Goal: Task Accomplishment & Management: Manage account settings

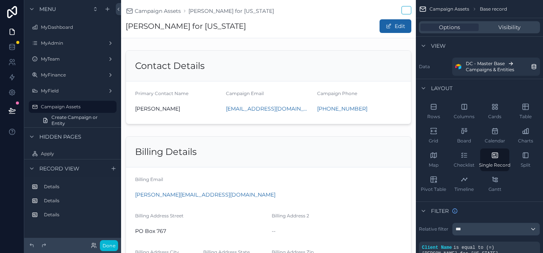
scroll to position [16, 0]
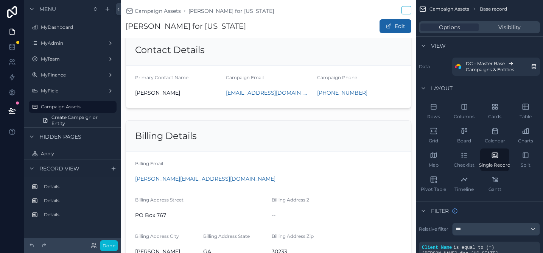
drag, startPoint x: 198, startPoint y: 137, endPoint x: 183, endPoint y: 137, distance: 14.8
click at [198, 137] on div "scrollable content" at bounding box center [268, 193] width 295 height 153
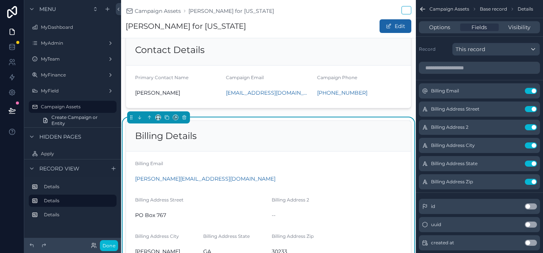
click at [232, 112] on div "Contact Details Primary Contact Name [PERSON_NAME] Campaign Email [EMAIL_ADDRES…" at bounding box center [268, 187] width 295 height 312
click at [216, 104] on div "scrollable content" at bounding box center [268, 71] width 295 height 80
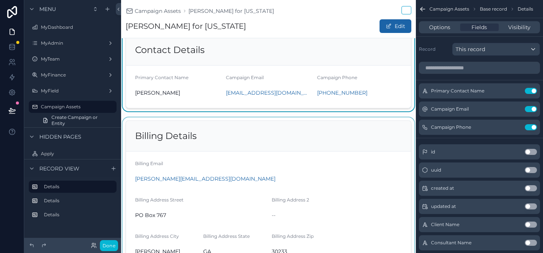
scroll to position [0, 0]
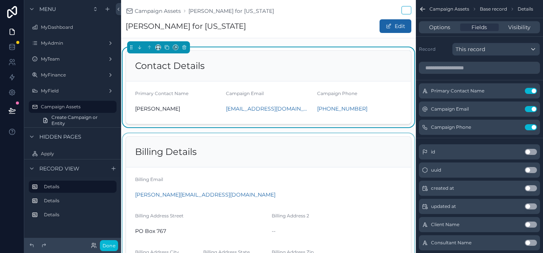
click at [224, 129] on div "Contact Details Primary Contact Name [PERSON_NAME] Campaign Email [EMAIL_ADDRES…" at bounding box center [268, 203] width 295 height 312
click at [234, 134] on div "scrollable content" at bounding box center [268, 209] width 295 height 153
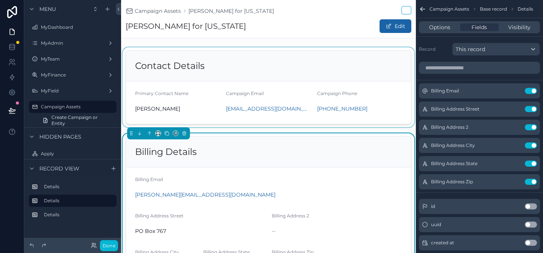
click at [279, 147] on div "Billing Details" at bounding box center [268, 152] width 267 height 12
click at [392, 115] on div "scrollable content" at bounding box center [268, 87] width 295 height 80
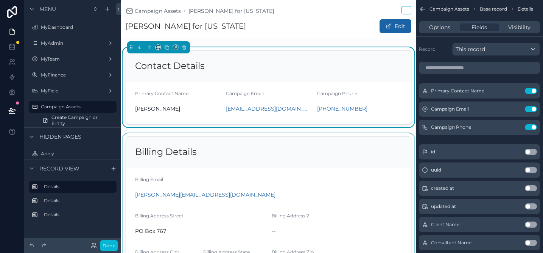
click at [371, 151] on div "scrollable content" at bounding box center [268, 209] width 295 height 153
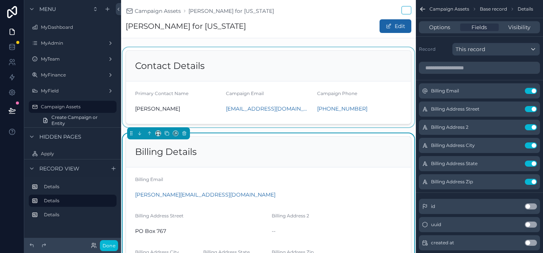
click at [369, 128] on div "Contact Details Primary Contact Name [PERSON_NAME] Campaign Email [EMAIL_ADDRES…" at bounding box center [268, 203] width 295 height 312
click at [376, 118] on div "scrollable content" at bounding box center [268, 87] width 295 height 80
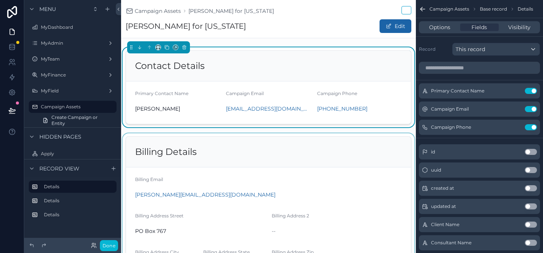
click at [375, 131] on div "Contact Details Primary Contact Name [PERSON_NAME] Campaign Email [EMAIL_ADDRES…" at bounding box center [268, 203] width 295 height 312
click at [376, 139] on div "scrollable content" at bounding box center [268, 209] width 295 height 153
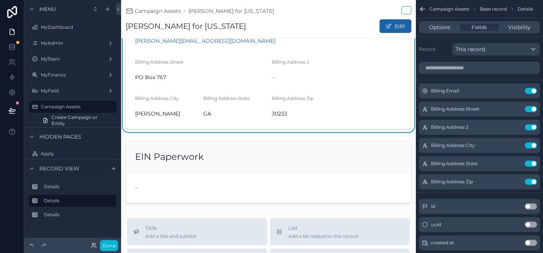
scroll to position [164, 0]
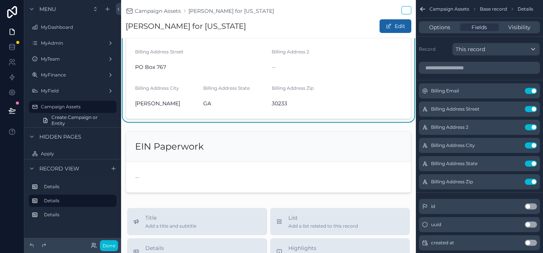
click at [293, 139] on div "scrollable content" at bounding box center [268, 162] width 295 height 68
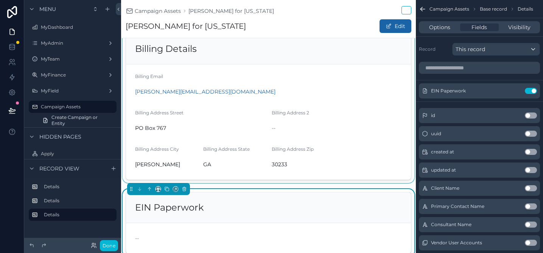
scroll to position [103, 0]
click at [293, 139] on div "scrollable content" at bounding box center [268, 107] width 295 height 153
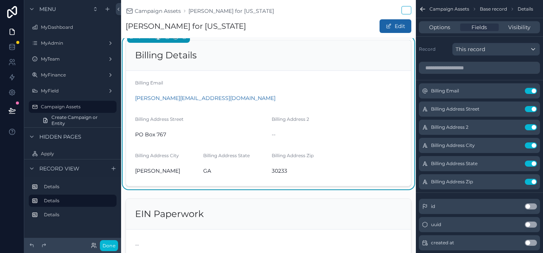
scroll to position [96, 0]
click at [273, 195] on div "Contact Details Primary Contact Name [PERSON_NAME] Campaign Email [EMAIL_ADDRES…" at bounding box center [268, 107] width 295 height 312
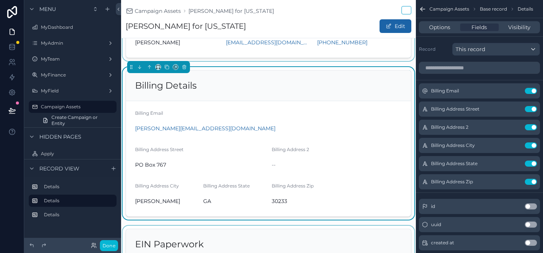
scroll to position [65, 0]
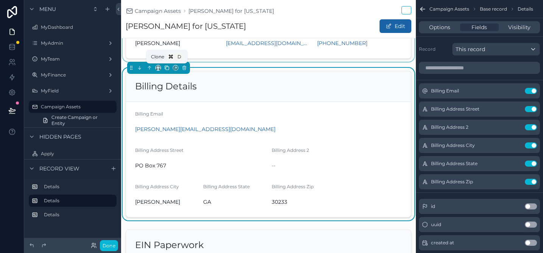
click at [167, 69] on icon "scrollable content" at bounding box center [166, 67] width 5 height 5
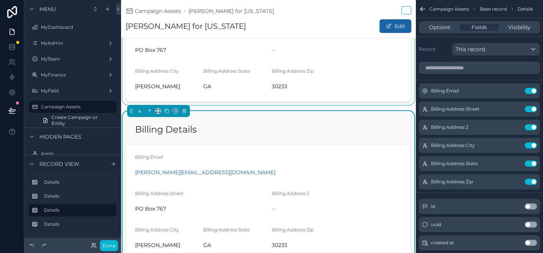
scroll to position [181, 0]
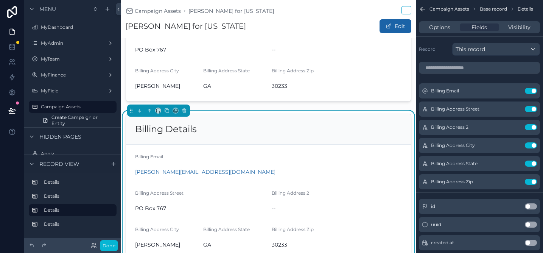
click at [271, 168] on div "[PERSON_NAME][EMAIL_ADDRESS][DOMAIN_NAME]" at bounding box center [268, 172] width 267 height 8
click at [444, 32] on div "Options Fields Visibility" at bounding box center [479, 27] width 121 height 12
click at [444, 30] on span "Options" at bounding box center [439, 27] width 21 height 8
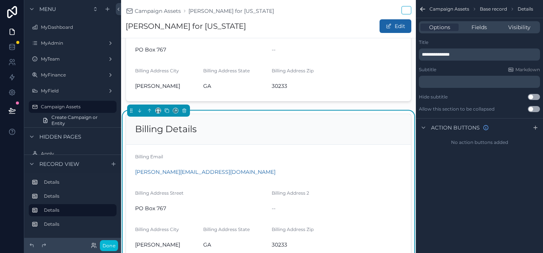
click at [441, 56] on span "**********" at bounding box center [436, 54] width 28 height 5
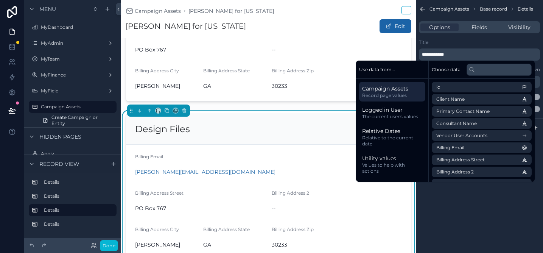
click at [466, 44] on div "Title" at bounding box center [479, 42] width 121 height 6
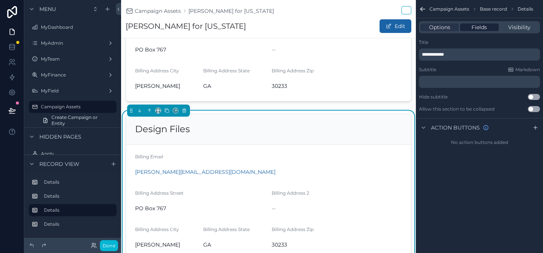
click at [469, 27] on div "Fields" at bounding box center [479, 27] width 38 height 8
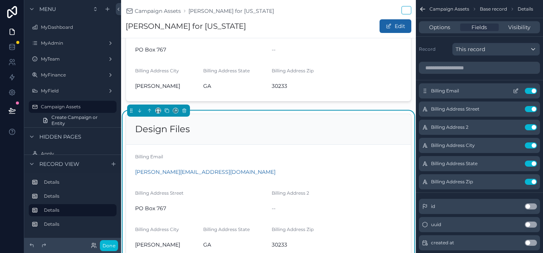
click at [534, 90] on button "Use setting" at bounding box center [531, 91] width 12 height 6
click at [534, 106] on button "Use setting" at bounding box center [531, 109] width 12 height 6
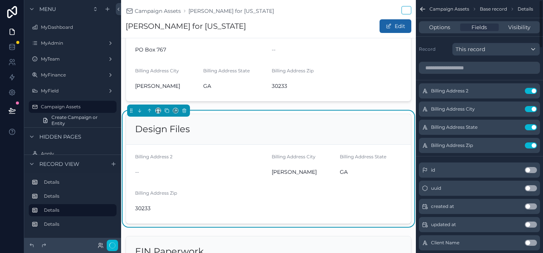
click at [534, 90] on button "Use setting" at bounding box center [531, 91] width 12 height 6
click at [534, 106] on button "Use setting" at bounding box center [531, 109] width 12 height 6
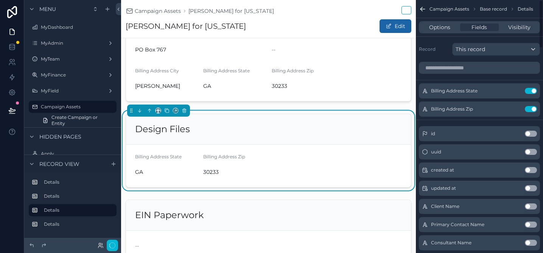
click at [534, 90] on button "Use setting" at bounding box center [531, 91] width 12 height 6
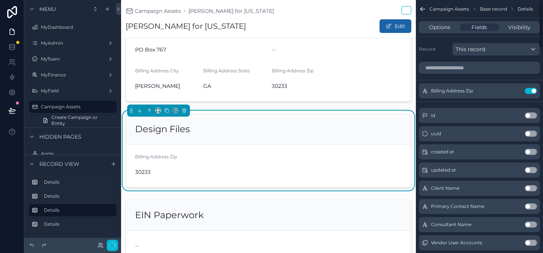
click at [534, 90] on button "Use setting" at bounding box center [531, 91] width 12 height 6
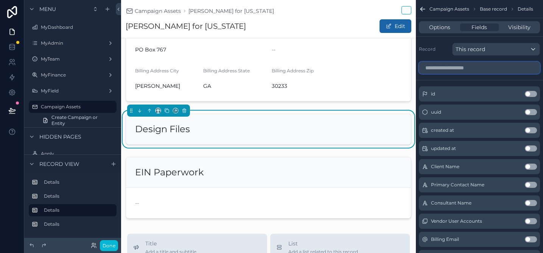
click at [486, 70] on input "scrollable content" at bounding box center [479, 68] width 121 height 12
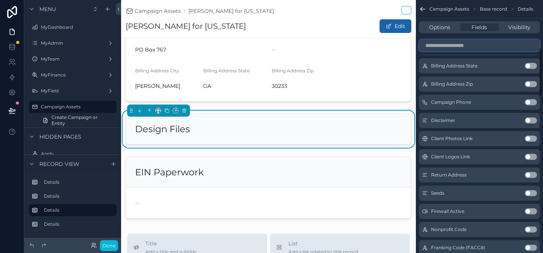
scroll to position [249, 0]
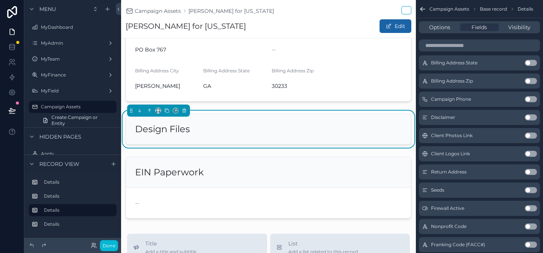
click at [527, 136] on button "Use setting" at bounding box center [531, 136] width 12 height 6
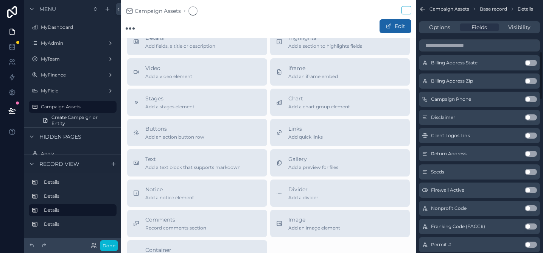
click at [527, 136] on button "Use setting" at bounding box center [531, 136] width 12 height 6
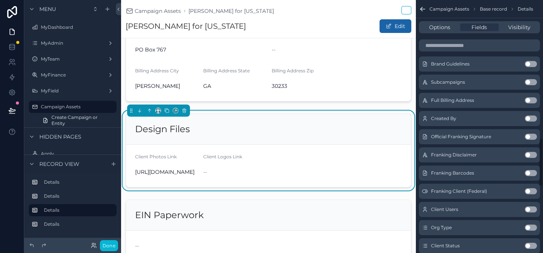
scroll to position [725, 0]
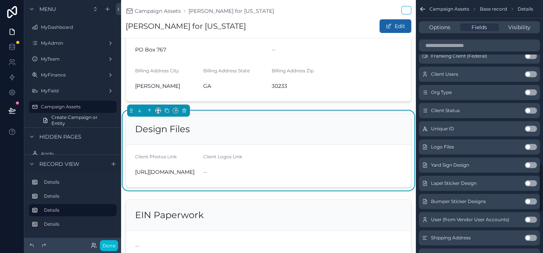
click at [528, 164] on button "Use setting" at bounding box center [531, 165] width 12 height 6
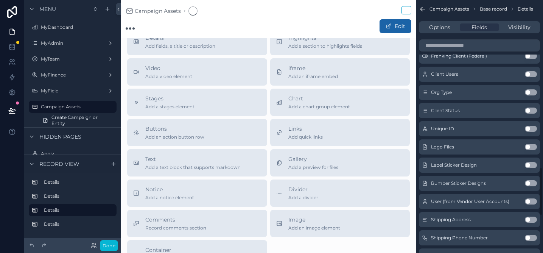
click at [528, 164] on button "Use setting" at bounding box center [531, 165] width 12 height 6
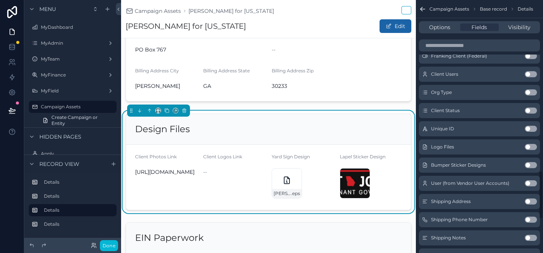
click at [528, 164] on button "Use setting" at bounding box center [531, 165] width 12 height 6
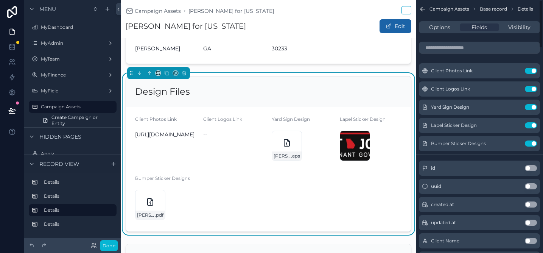
scroll to position [0, 0]
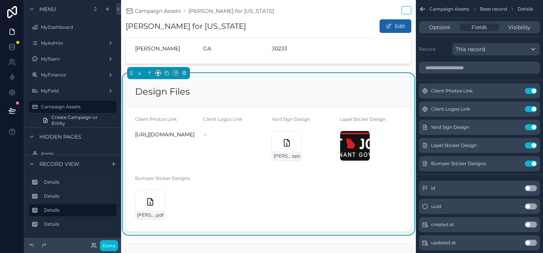
click at [315, 95] on div "Design Files" at bounding box center [268, 92] width 267 height 12
click at [168, 75] on icon "scrollable content" at bounding box center [167, 73] width 3 height 3
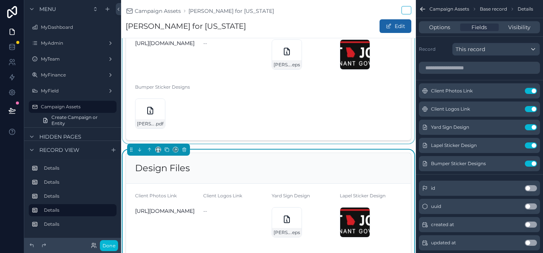
scroll to position [312, 0]
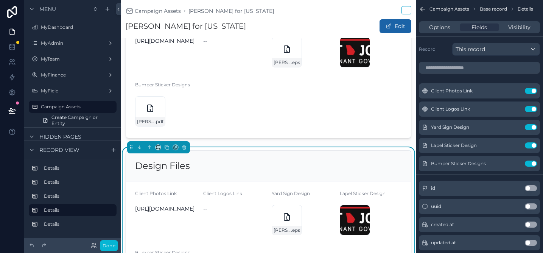
click at [258, 165] on div "Design Files" at bounding box center [268, 166] width 267 height 12
click at [532, 127] on button "Use setting" at bounding box center [531, 127] width 12 height 6
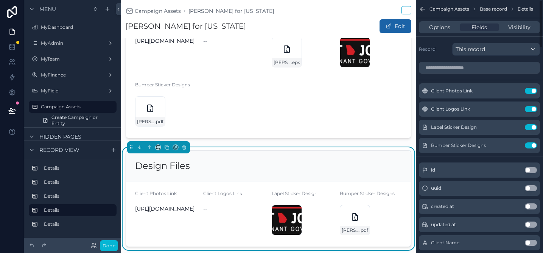
click at [532, 127] on button "Use setting" at bounding box center [531, 127] width 12 height 6
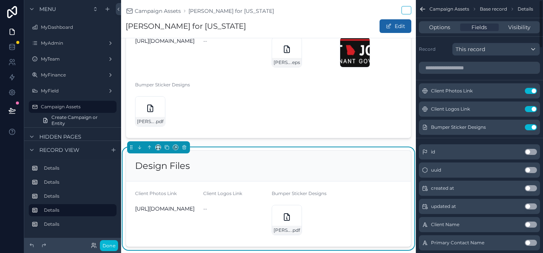
click at [532, 127] on button "Use setting" at bounding box center [531, 127] width 12 height 6
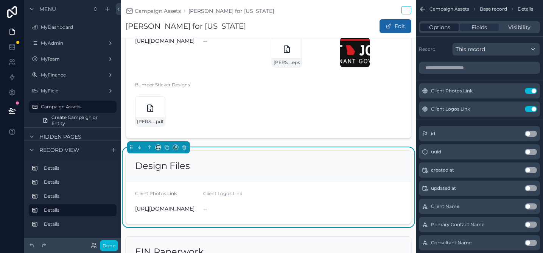
click at [443, 27] on span "Options" at bounding box center [439, 27] width 21 height 8
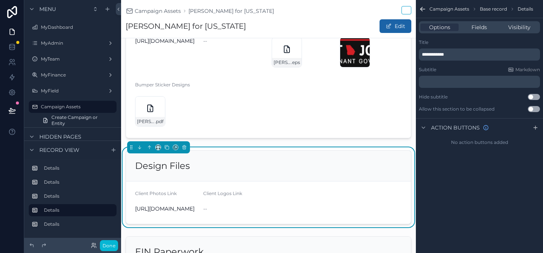
click at [444, 53] on span "**********" at bounding box center [433, 54] width 22 height 5
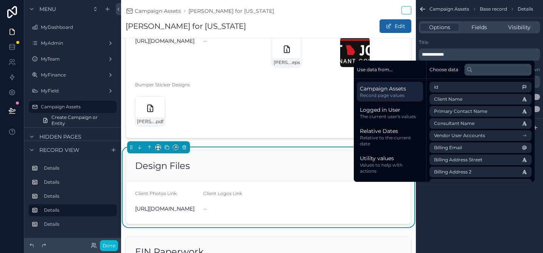
click at [444, 53] on span "**********" at bounding box center [433, 54] width 22 height 5
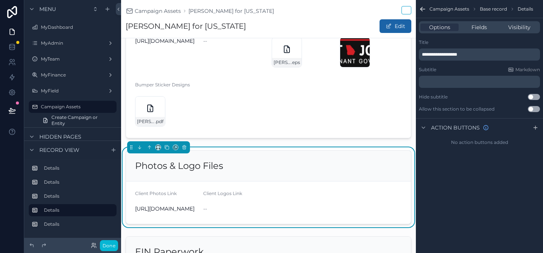
click at [438, 53] on span "**********" at bounding box center [439, 54] width 35 height 5
click at [447, 37] on div "**********" at bounding box center [479, 75] width 127 height 79
click at [476, 28] on span "Fields" at bounding box center [480, 27] width 16 height 8
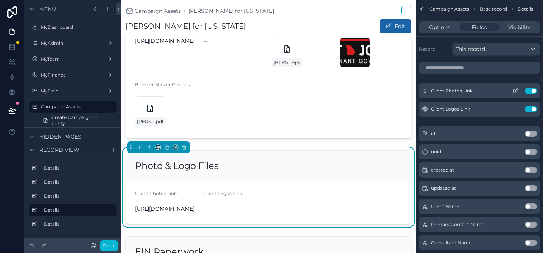
click at [516, 93] on icon "scrollable content" at bounding box center [515, 91] width 3 height 3
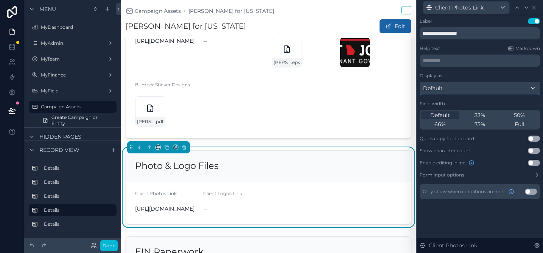
click at [464, 90] on div "Default" at bounding box center [480, 88] width 120 height 12
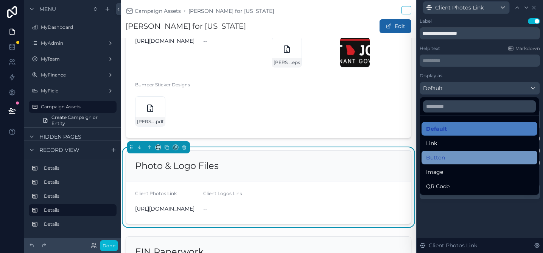
click at [447, 154] on div "Button" at bounding box center [479, 157] width 107 height 9
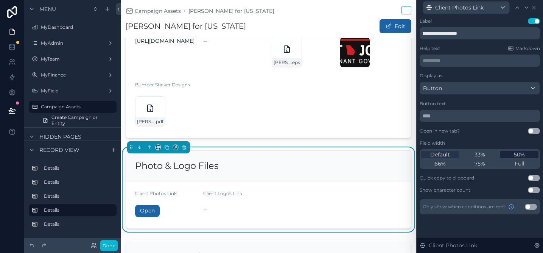
click at [513, 154] on div "50%" at bounding box center [519, 155] width 38 height 8
click at [532, 131] on button "Use setting" at bounding box center [534, 131] width 12 height 6
click at [534, 8] on icon at bounding box center [534, 7] width 3 height 3
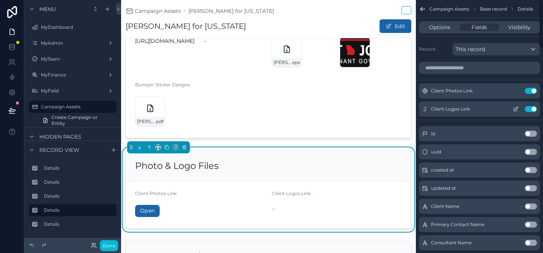
click at [516, 108] on icon "scrollable content" at bounding box center [516, 109] width 6 height 6
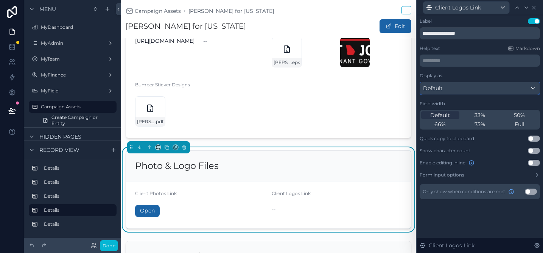
click at [484, 83] on div "Default" at bounding box center [480, 88] width 120 height 12
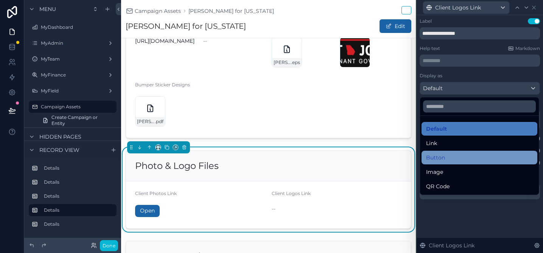
click at [451, 154] on div "Button" at bounding box center [479, 157] width 107 height 9
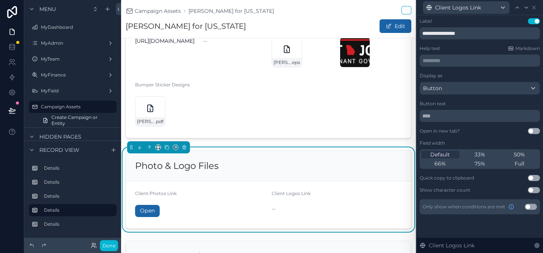
click at [533, 136] on div "Display as Button Button text Open in new tab? Use setting Field width Default …" at bounding box center [480, 133] width 120 height 120
click at [532, 133] on button "Use setting" at bounding box center [534, 131] width 12 height 6
click at [534, 8] on icon at bounding box center [534, 8] width 6 height 6
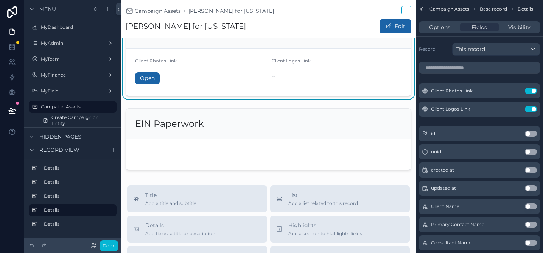
scroll to position [448, 0]
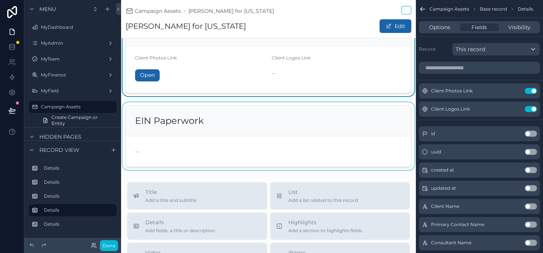
click at [256, 133] on div "scrollable content" at bounding box center [268, 136] width 295 height 68
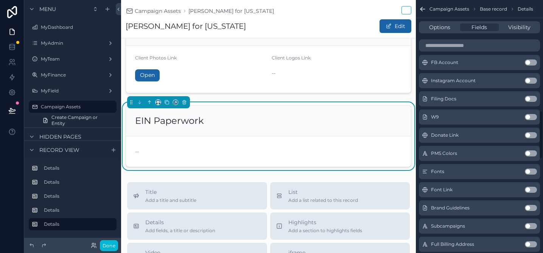
scroll to position [580, 0]
click at [527, 137] on button "Use setting" at bounding box center [531, 136] width 12 height 6
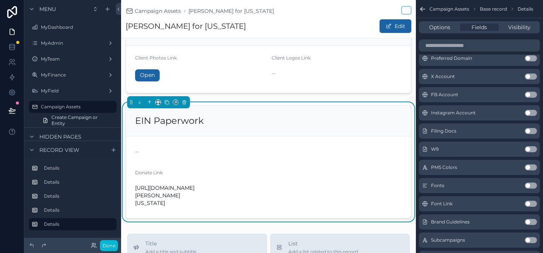
scroll to position [556, 0]
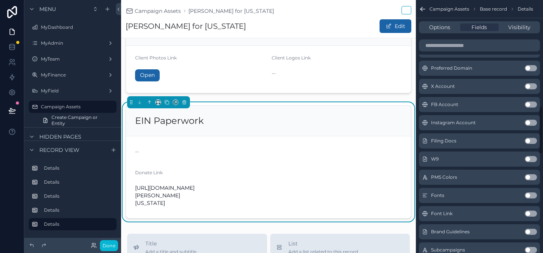
click at [528, 69] on button "Use setting" at bounding box center [531, 68] width 12 height 6
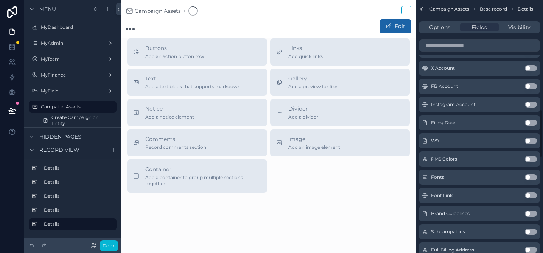
click at [528, 69] on button "Use setting" at bounding box center [531, 68] width 12 height 6
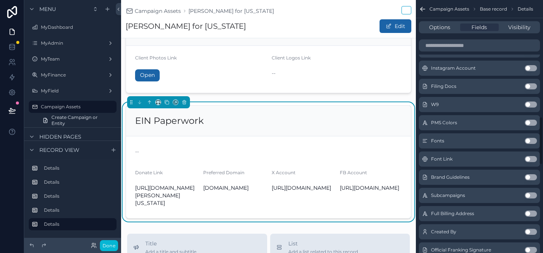
click at [528, 69] on button "Use setting" at bounding box center [531, 68] width 12 height 6
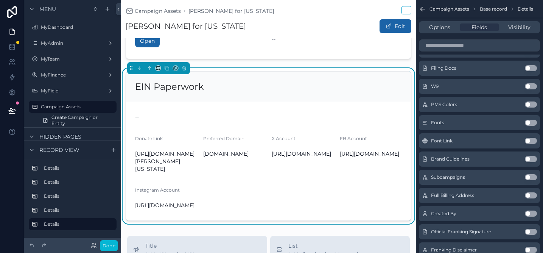
scroll to position [486, 0]
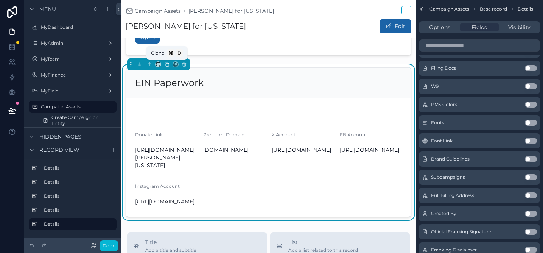
click at [164, 65] on icon "scrollable content" at bounding box center [166, 64] width 5 height 5
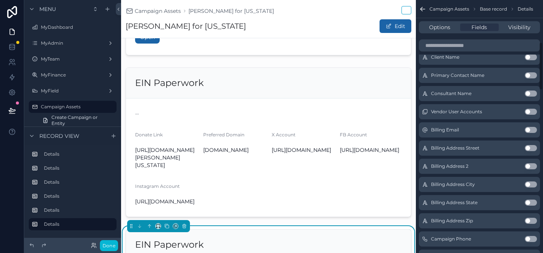
scroll to position [0, 0]
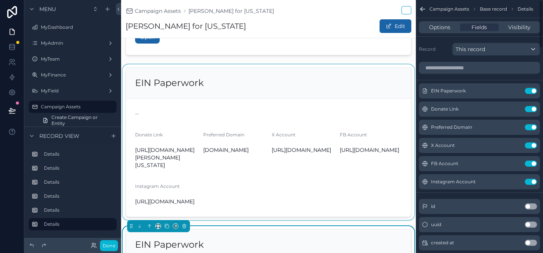
click at [251, 87] on div "scrollable content" at bounding box center [268, 142] width 295 height 156
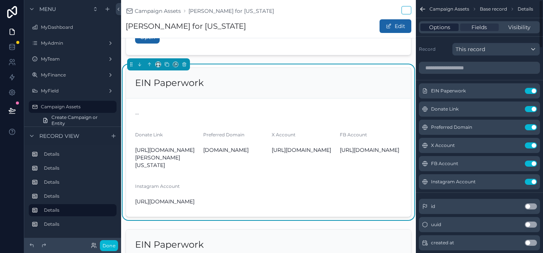
click at [446, 31] on span "Options" at bounding box center [439, 27] width 21 height 8
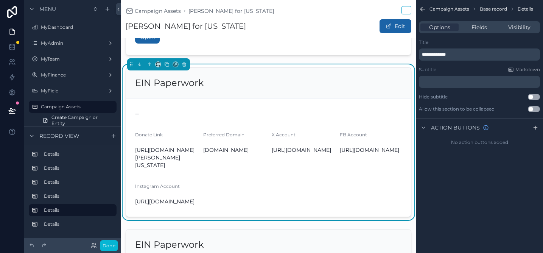
click at [446, 53] on span "**********" at bounding box center [434, 54] width 24 height 5
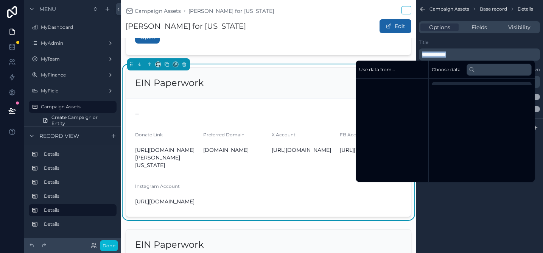
click at [446, 53] on span "**********" at bounding box center [434, 54] width 24 height 5
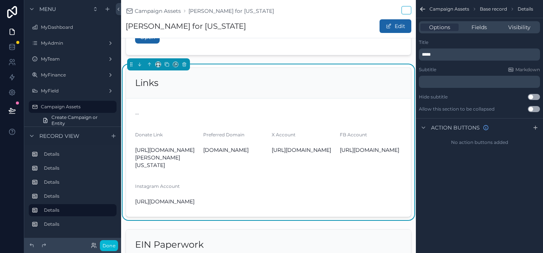
click at [458, 42] on div "Title" at bounding box center [479, 42] width 121 height 6
click at [531, 108] on button "Use setting" at bounding box center [534, 109] width 12 height 6
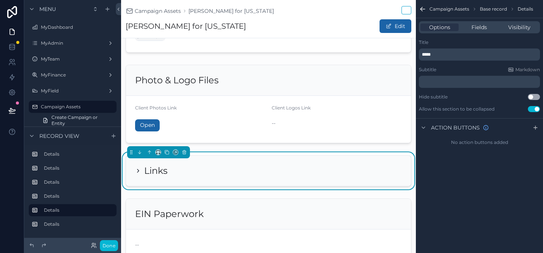
scroll to position [398, 0]
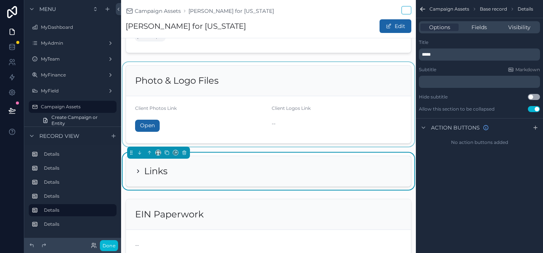
click at [334, 92] on div "scrollable content" at bounding box center [268, 104] width 295 height 84
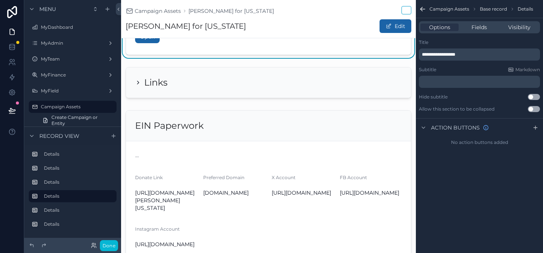
scroll to position [564, 0]
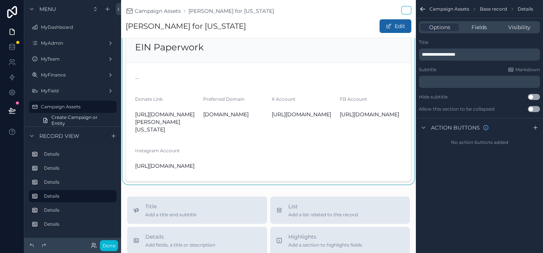
click at [334, 92] on div "scrollable content" at bounding box center [268, 107] width 295 height 156
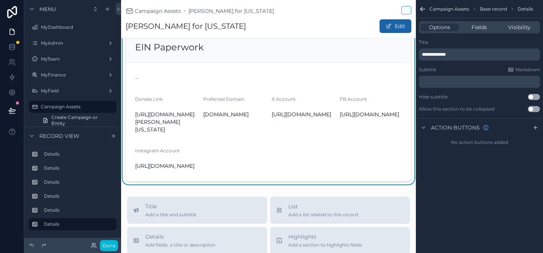
click at [437, 49] on div "**********" at bounding box center [479, 54] width 121 height 12
click at [437, 57] on span "**********" at bounding box center [434, 54] width 24 height 5
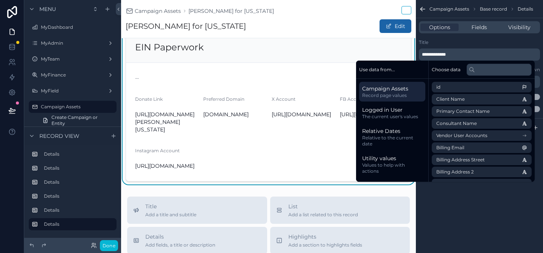
click at [449, 47] on div "**********" at bounding box center [479, 49] width 121 height 21
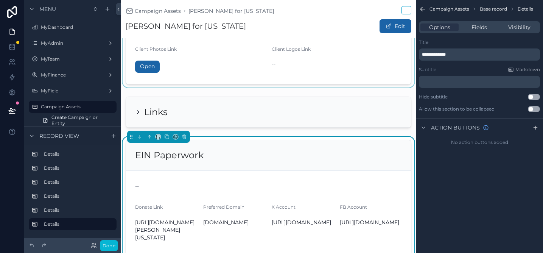
scroll to position [456, 0]
click at [441, 57] on span "**********" at bounding box center [434, 54] width 24 height 5
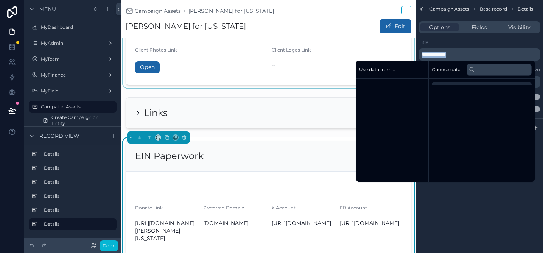
click at [441, 57] on span "**********" at bounding box center [434, 54] width 24 height 5
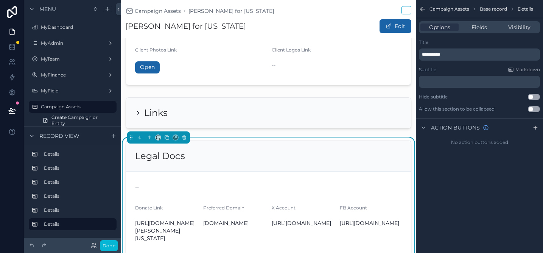
click at [462, 39] on div "Title" at bounding box center [479, 42] width 121 height 6
click at [474, 28] on span "Fields" at bounding box center [480, 27] width 16 height 8
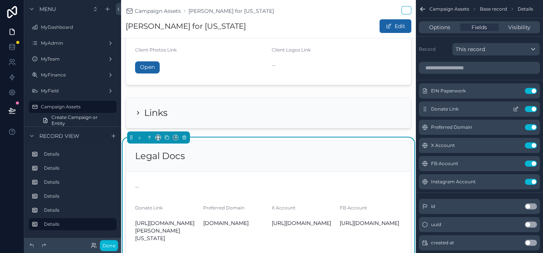
click at [533, 108] on button "Use setting" at bounding box center [531, 109] width 12 height 6
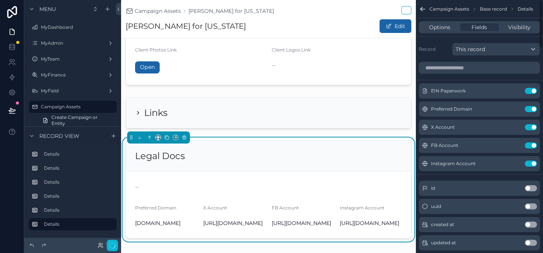
click at [533, 108] on button "Use setting" at bounding box center [531, 109] width 12 height 6
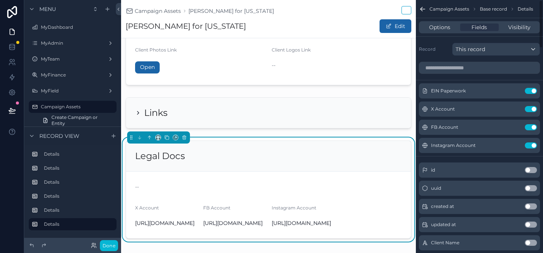
click at [533, 108] on button "Use setting" at bounding box center [531, 109] width 12 height 6
click at [533, 124] on button "Use setting" at bounding box center [531, 127] width 12 height 6
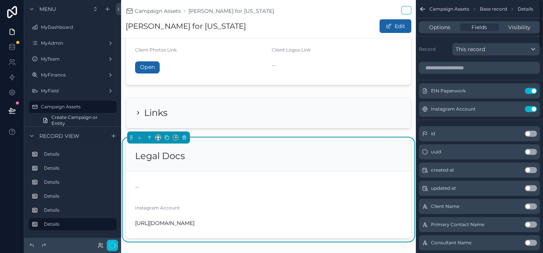
click at [533, 108] on button "Use setting" at bounding box center [531, 109] width 12 height 6
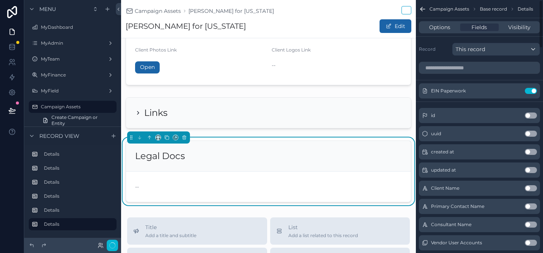
click at [533, 108] on div "id Use setting" at bounding box center [479, 115] width 121 height 15
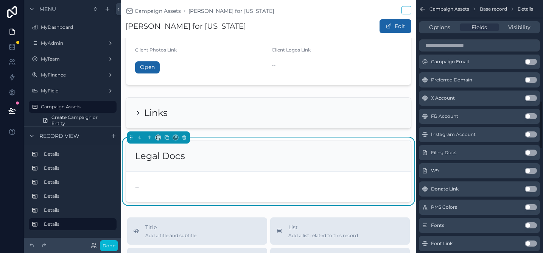
scroll to position [532, 0]
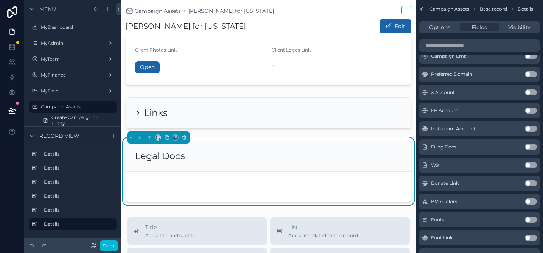
click at [529, 144] on button "Use setting" at bounding box center [531, 147] width 12 height 6
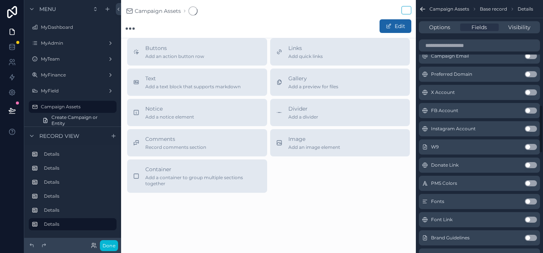
click at [529, 146] on button "Use setting" at bounding box center [531, 147] width 12 height 6
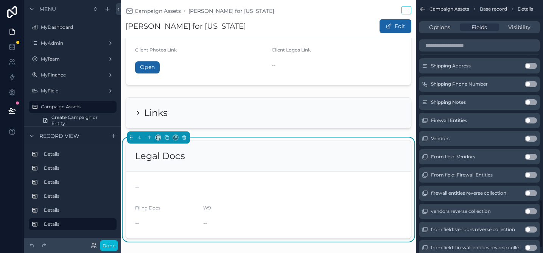
scroll to position [1073, 0]
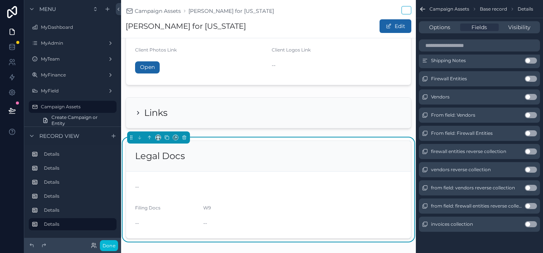
click at [351, 167] on div "Legal Docs" at bounding box center [268, 156] width 285 height 31
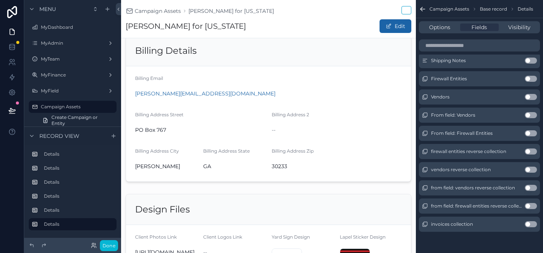
scroll to position [0, 0]
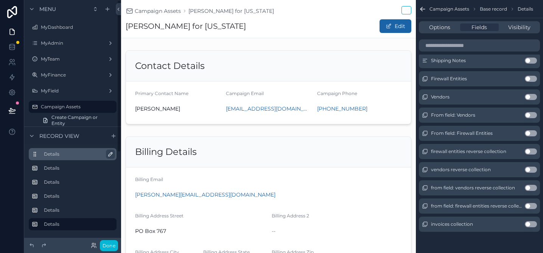
click at [109, 156] on icon "scrollable content" at bounding box center [111, 154] width 4 height 4
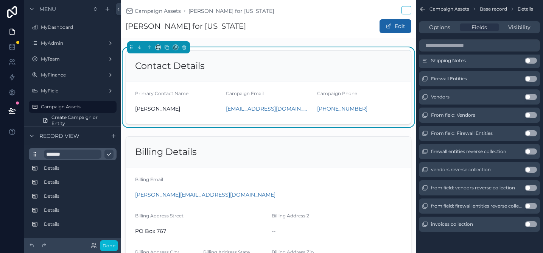
click at [47, 155] on input "*******" at bounding box center [73, 154] width 58 height 9
type input "**********"
click at [109, 153] on icon "scrollable content" at bounding box center [109, 154] width 6 height 6
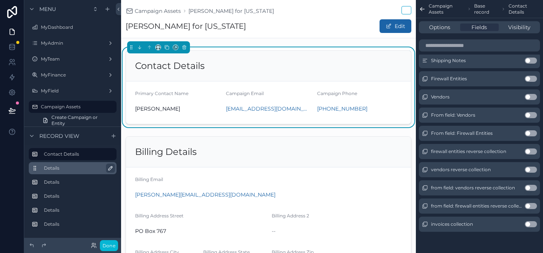
click at [110, 169] on icon "scrollable content" at bounding box center [111, 168] width 6 height 6
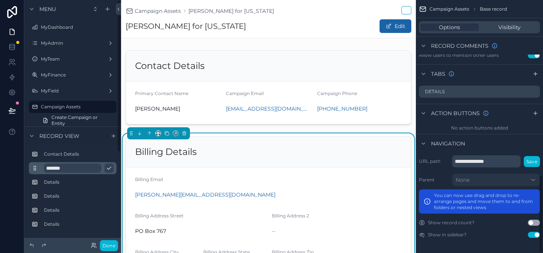
click at [48, 170] on input "*******" at bounding box center [73, 168] width 58 height 9
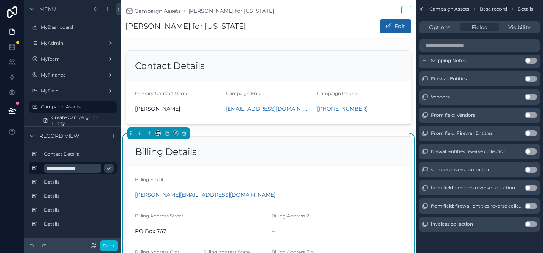
type input "**********"
click at [109, 169] on icon "scrollable content" at bounding box center [109, 168] width 6 height 6
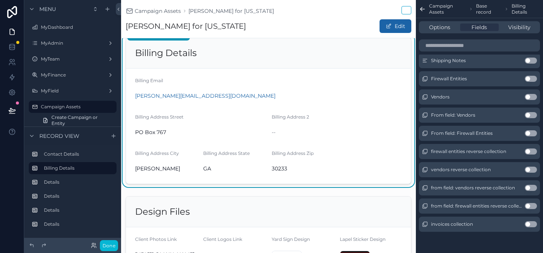
scroll to position [108, 0]
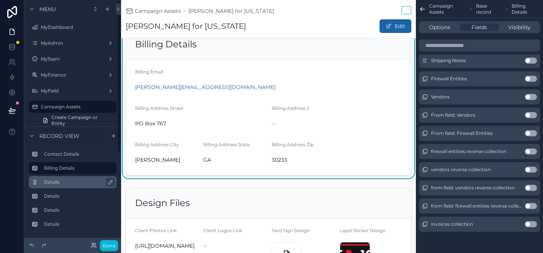
click at [64, 178] on div "Details" at bounding box center [79, 182] width 70 height 9
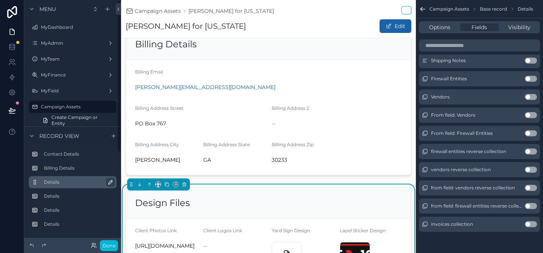
click at [111, 183] on icon "scrollable content" at bounding box center [111, 182] width 6 height 6
click at [75, 185] on input "*******" at bounding box center [73, 182] width 58 height 9
type input "**********"
click at [109, 184] on icon "scrollable content" at bounding box center [109, 182] width 6 height 6
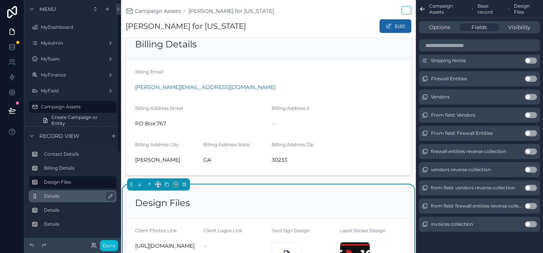
click at [78, 199] on div "Details" at bounding box center [79, 196] width 70 height 9
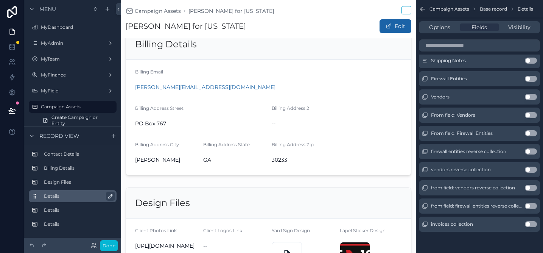
click at [109, 196] on icon "scrollable content" at bounding box center [111, 196] width 4 height 4
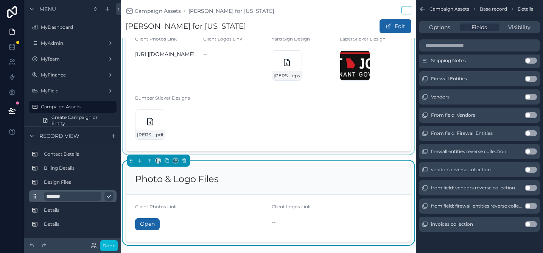
scroll to position [304, 0]
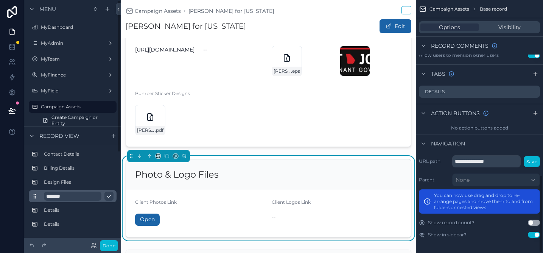
click at [66, 195] on input "*******" at bounding box center [73, 196] width 58 height 9
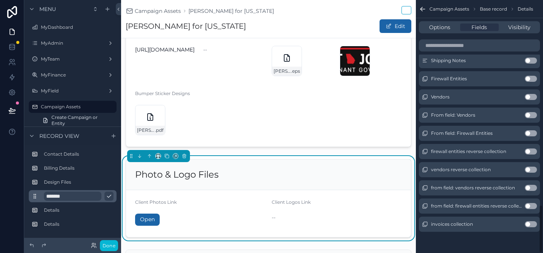
click at [66, 195] on input "*******" at bounding box center [73, 196] width 58 height 9
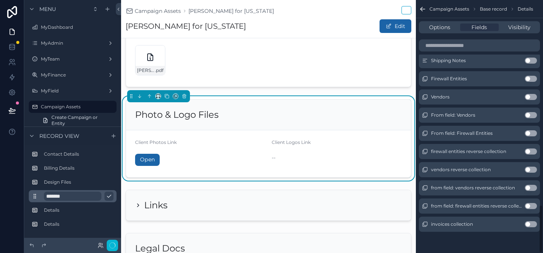
scroll to position [375, 0]
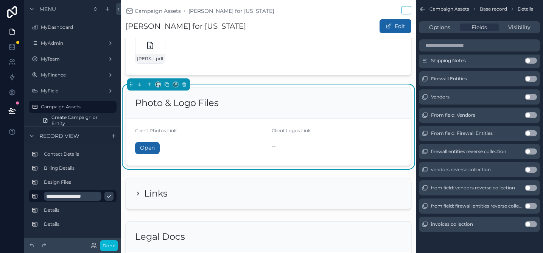
type input "**********"
click at [108, 196] on icon "scrollable content" at bounding box center [109, 196] width 6 height 6
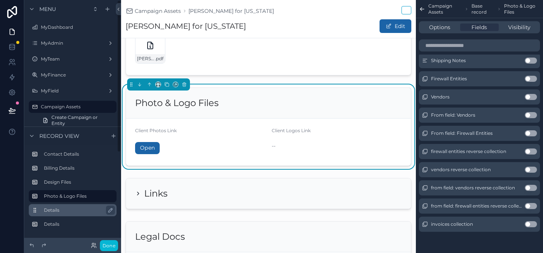
click at [75, 212] on label "Details" at bounding box center [77, 210] width 67 height 6
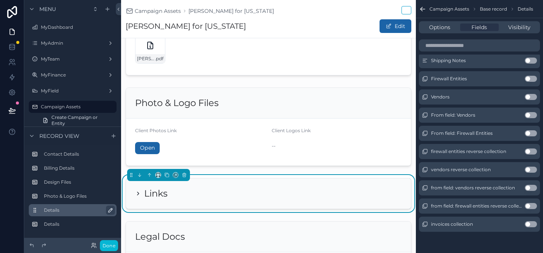
click at [111, 212] on icon "scrollable content" at bounding box center [111, 210] width 6 height 6
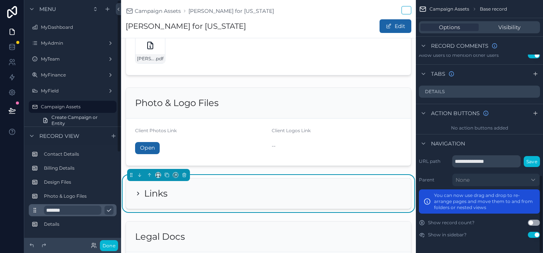
click at [67, 212] on input "*******" at bounding box center [73, 210] width 58 height 9
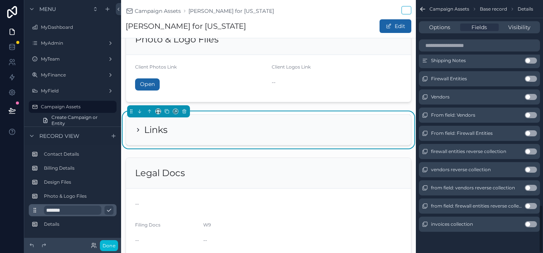
scroll to position [442, 0]
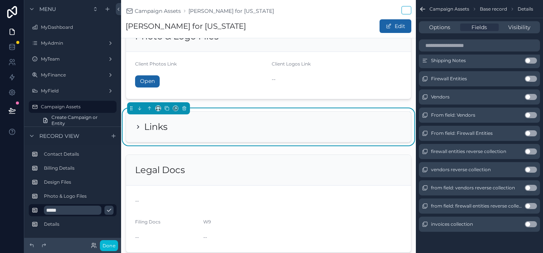
type input "*****"
click at [108, 211] on icon "scrollable content" at bounding box center [109, 210] width 6 height 6
click at [82, 226] on label "Details" at bounding box center [77, 224] width 67 height 6
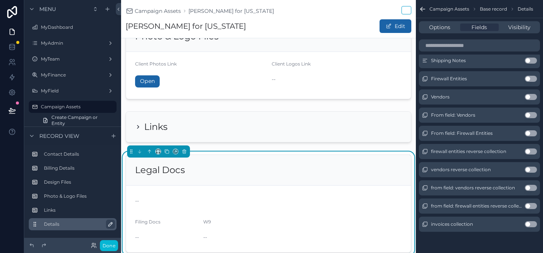
click at [111, 225] on icon "scrollable content" at bounding box center [111, 224] width 6 height 6
click at [80, 224] on input "*******" at bounding box center [73, 224] width 58 height 9
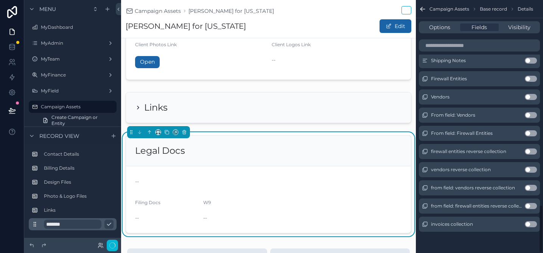
scroll to position [518, 0]
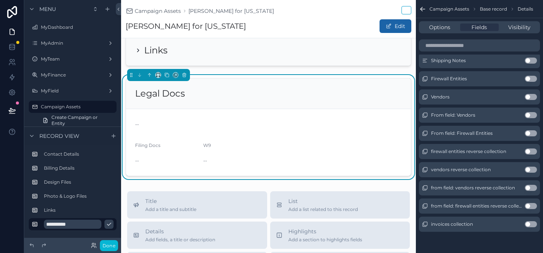
type input "**********"
click at [110, 227] on icon "scrollable content" at bounding box center [109, 224] width 6 height 6
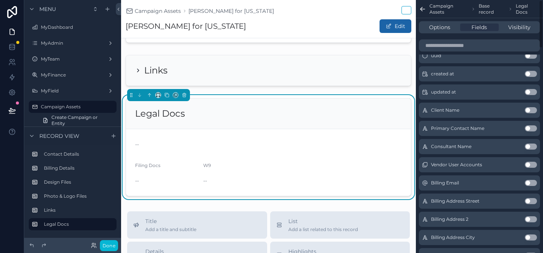
scroll to position [0, 0]
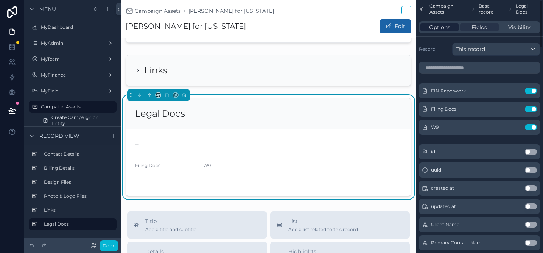
click at [440, 28] on span "Options" at bounding box center [439, 27] width 21 height 8
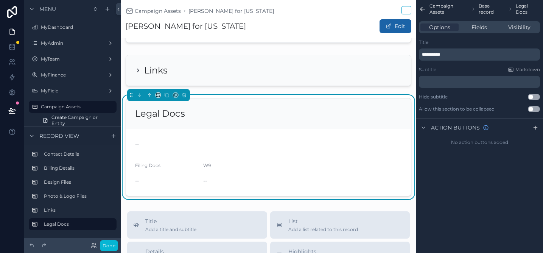
click at [533, 108] on button "Use setting" at bounding box center [534, 109] width 12 height 6
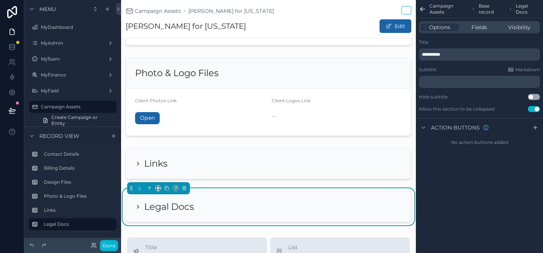
scroll to position [387, 0]
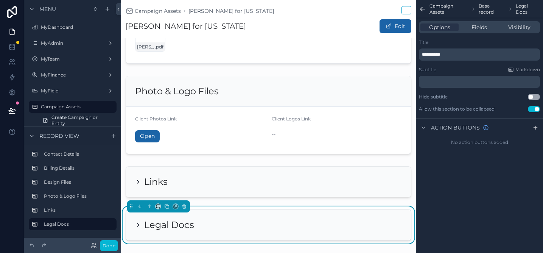
click at [299, 131] on div "scrollable content" at bounding box center [268, 115] width 295 height 84
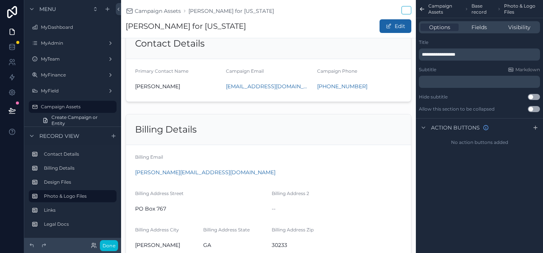
scroll to position [21, 0]
click at [299, 131] on div "scrollable content" at bounding box center [268, 188] width 295 height 153
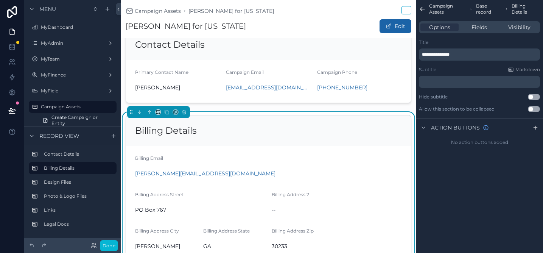
click at [537, 113] on div "**********" at bounding box center [479, 75] width 127 height 79
click at [533, 111] on button "Use setting" at bounding box center [534, 109] width 12 height 6
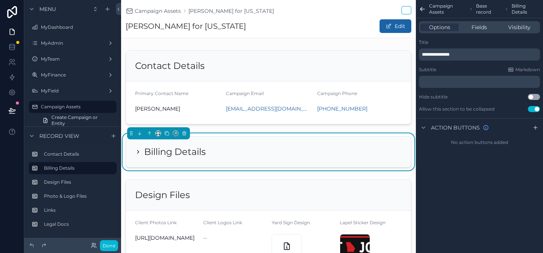
scroll to position [2, 0]
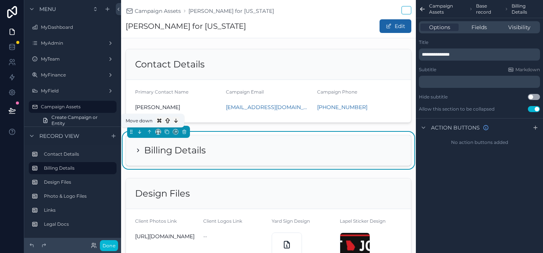
click at [141, 132] on icon "scrollable content" at bounding box center [139, 131] width 5 height 5
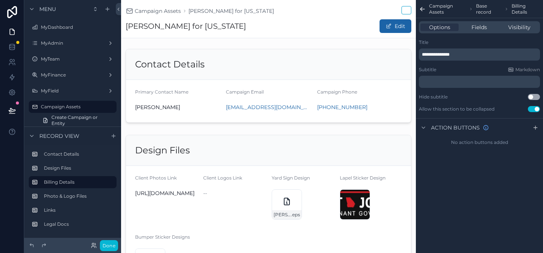
scroll to position [0, 0]
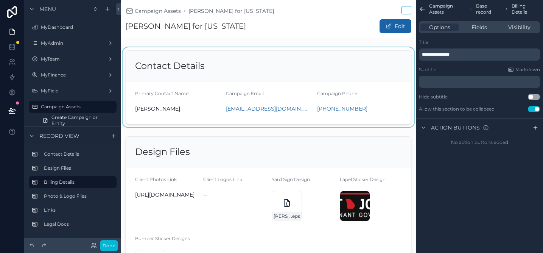
click at [251, 63] on div "scrollable content" at bounding box center [268, 87] width 295 height 80
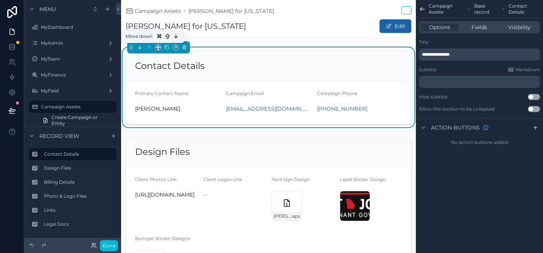
click at [140, 47] on icon "scrollable content" at bounding box center [139, 47] width 5 height 5
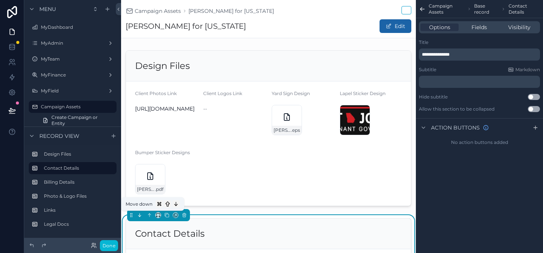
click at [140, 217] on icon "scrollable content" at bounding box center [139, 214] width 5 height 5
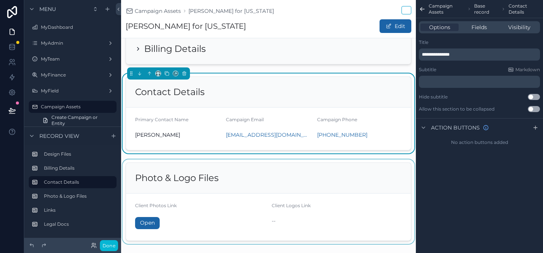
scroll to position [185, 0]
click at [137, 178] on div "scrollable content" at bounding box center [268, 201] width 295 height 84
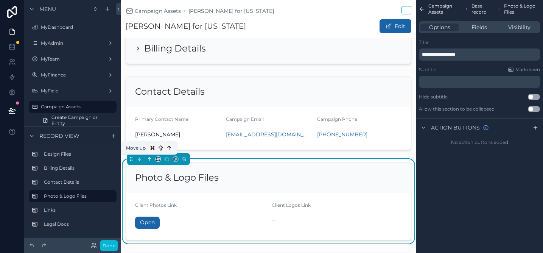
click at [148, 159] on icon "scrollable content" at bounding box center [149, 158] width 5 height 5
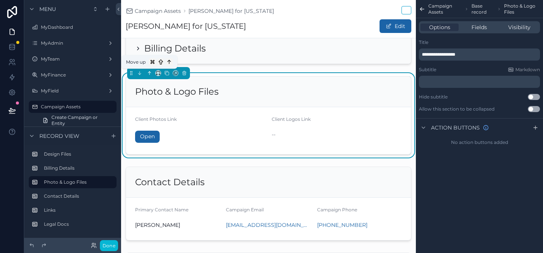
click at [149, 75] on icon "scrollable content" at bounding box center [149, 72] width 5 height 5
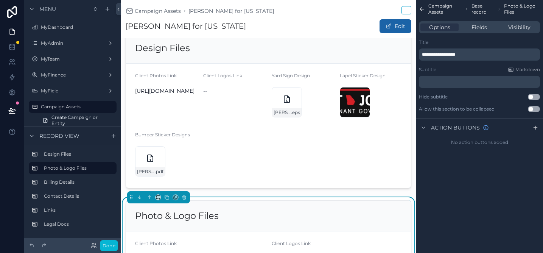
scroll to position [0, 0]
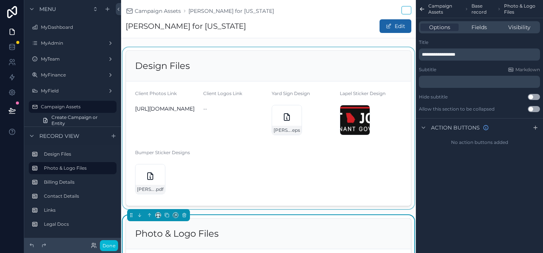
click at [249, 150] on div "scrollable content" at bounding box center [268, 128] width 295 height 162
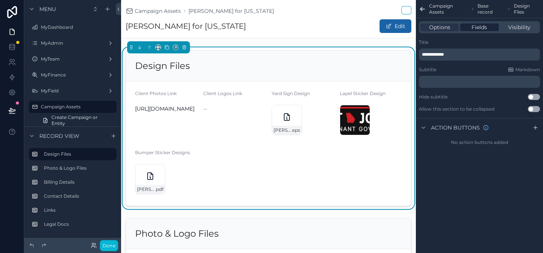
click at [476, 24] on span "Fields" at bounding box center [480, 27] width 16 height 8
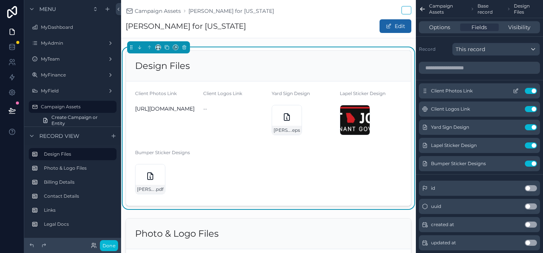
click at [533, 90] on button "Use setting" at bounding box center [531, 91] width 12 height 6
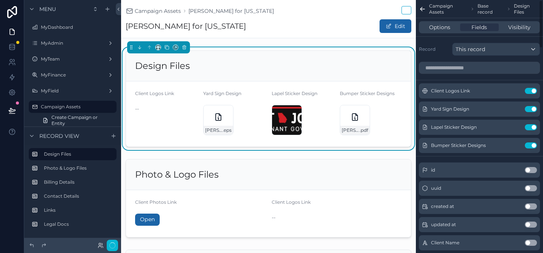
click at [533, 90] on button "Use setting" at bounding box center [531, 91] width 12 height 6
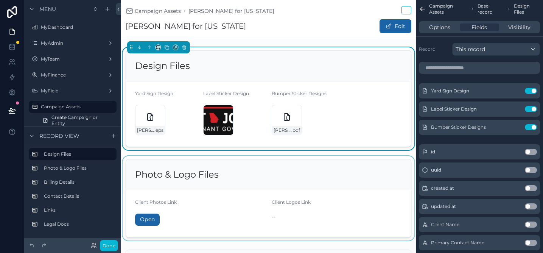
click at [336, 177] on div "scrollable content" at bounding box center [268, 198] width 295 height 84
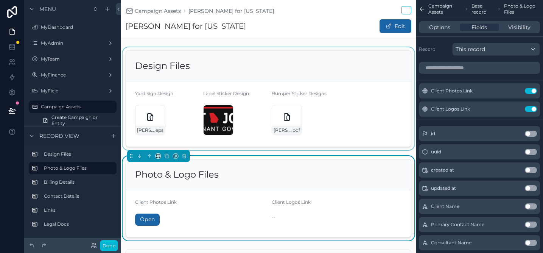
click at [256, 101] on div "scrollable content" at bounding box center [268, 98] width 295 height 103
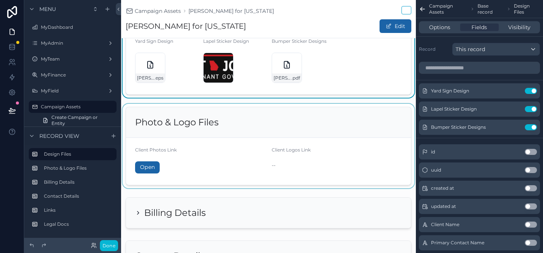
scroll to position [54, 0]
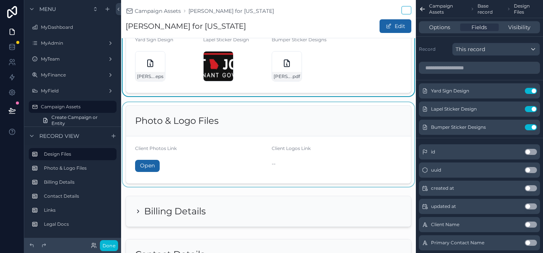
click at [241, 159] on div "scrollable content" at bounding box center [268, 144] width 295 height 84
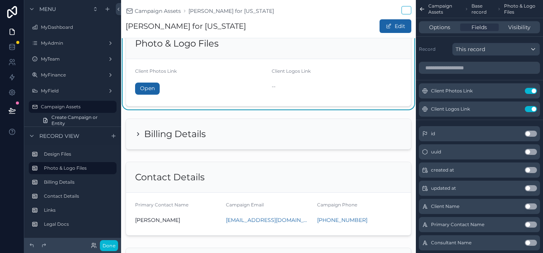
scroll to position [142, 0]
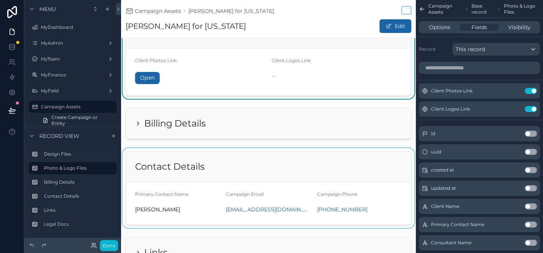
click at [241, 164] on div "scrollable content" at bounding box center [268, 188] width 295 height 80
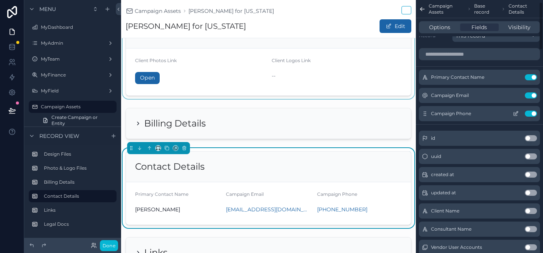
scroll to position [0, 0]
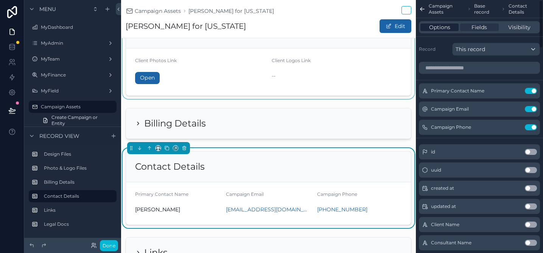
click at [441, 28] on span "Options" at bounding box center [439, 27] width 21 height 8
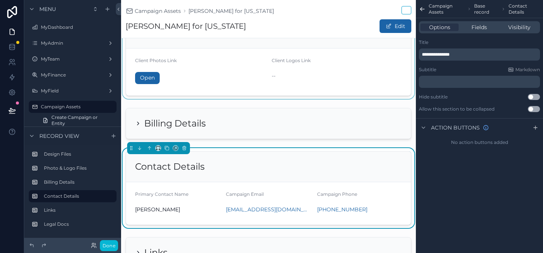
click at [532, 108] on button "Use setting" at bounding box center [534, 109] width 12 height 6
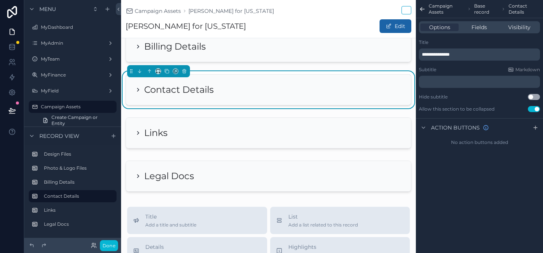
scroll to position [217, 0]
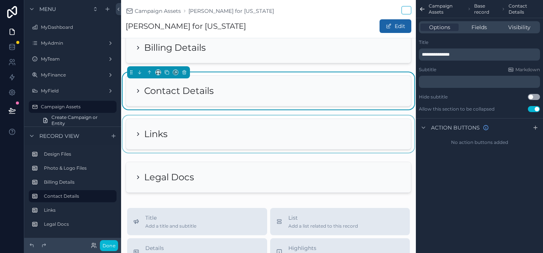
click at [274, 149] on div "scrollable content" at bounding box center [268, 133] width 295 height 37
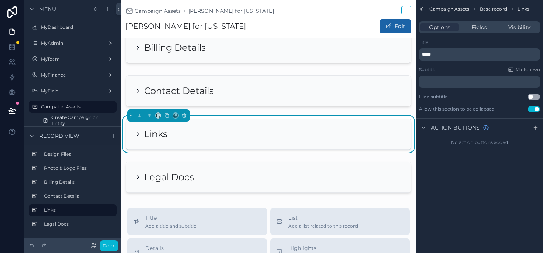
click at [138, 134] on icon "scrollable content" at bounding box center [138, 134] width 6 height 6
click at [138, 133] on icon "scrollable content" at bounding box center [138, 134] width 2 height 3
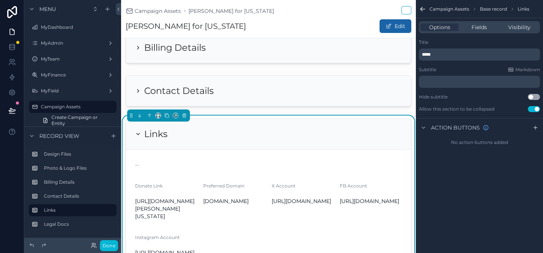
click at [267, 212] on form "-- Donate Link [URL][DOMAIN_NAME][PERSON_NAME][US_STATE] Preferred Domain [DOMA…" at bounding box center [268, 209] width 285 height 118
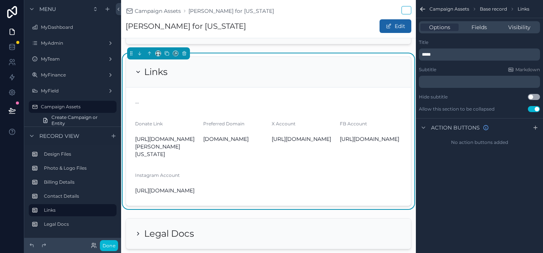
scroll to position [280, 0]
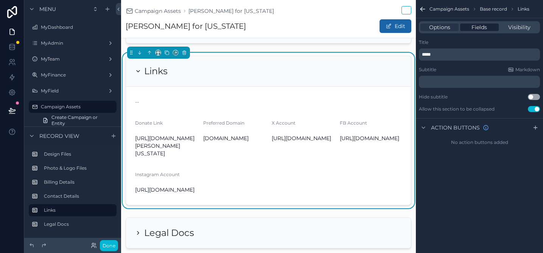
click at [479, 26] on span "Fields" at bounding box center [480, 27] width 16 height 8
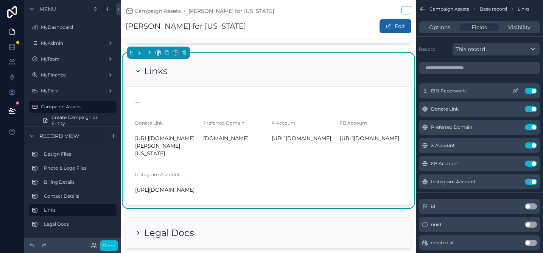
click at [532, 91] on button "Use setting" at bounding box center [531, 91] width 12 height 6
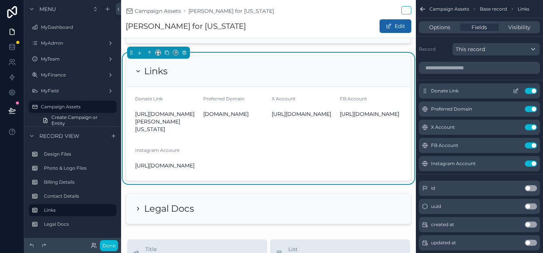
click at [515, 93] on icon "scrollable content" at bounding box center [516, 91] width 6 height 6
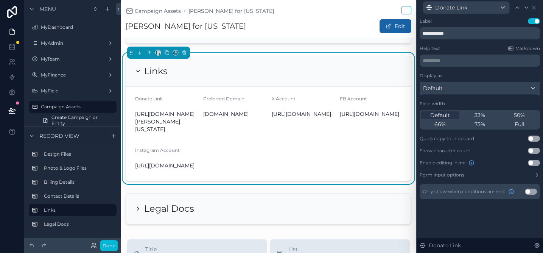
click at [461, 91] on div "Default" at bounding box center [480, 88] width 120 height 12
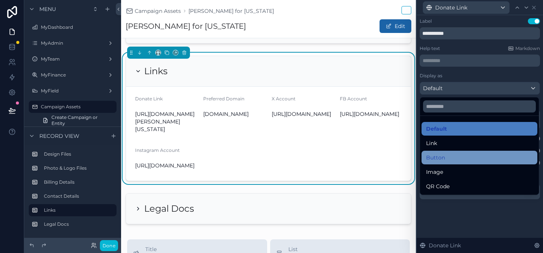
click at [447, 154] on div "Button" at bounding box center [479, 157] width 107 height 9
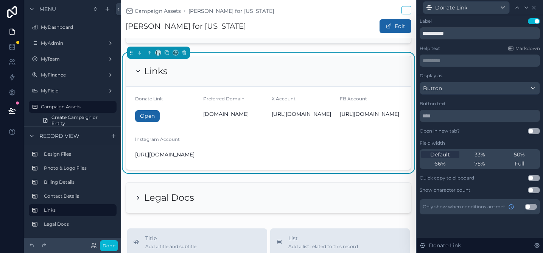
click at [534, 178] on button "Use setting" at bounding box center [534, 178] width 12 height 6
click at [533, 7] on icon at bounding box center [534, 8] width 6 height 6
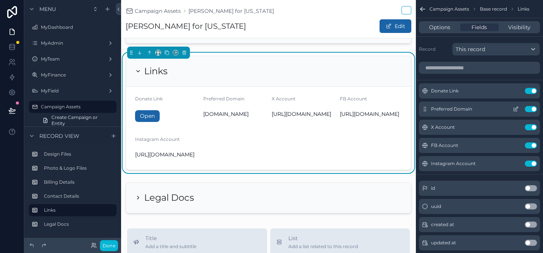
click at [516, 110] on icon "scrollable content" at bounding box center [516, 109] width 6 height 6
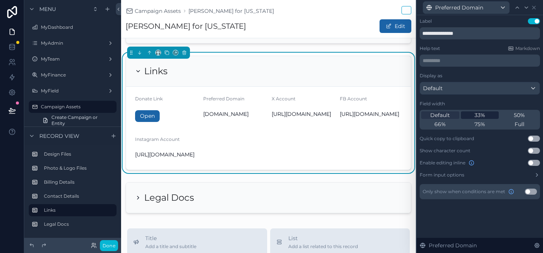
click at [483, 114] on span "33%" at bounding box center [480, 115] width 11 height 8
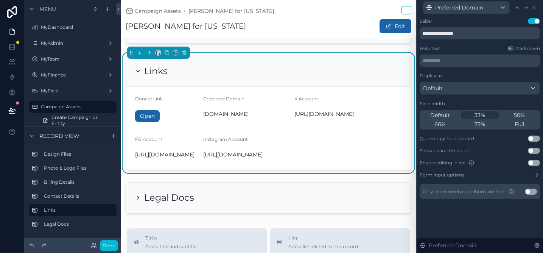
click at [532, 139] on button "Use setting" at bounding box center [534, 139] width 12 height 6
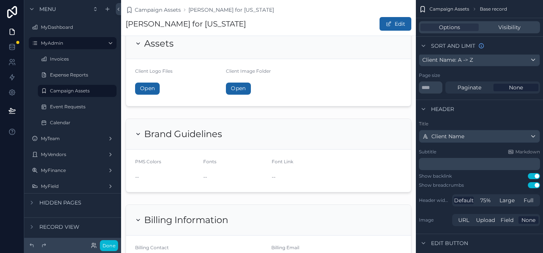
scroll to position [158, 0]
